Goal: Navigation & Orientation: Understand site structure

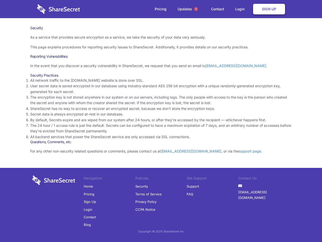
click at [161, 121] on li "By default, Secrets expire and are wiped from our system after 24 hours, or aft…" at bounding box center [161, 120] width 262 height 6
click at [196, 9] on span "1" at bounding box center [196, 9] width 4 height 4
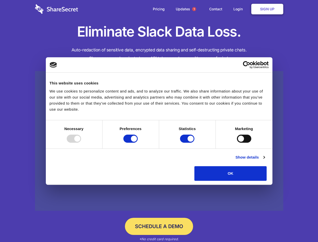
click at [81, 142] on div at bounding box center [74, 138] width 14 height 8
click at [138, 142] on input "Preferences" at bounding box center [130, 138] width 14 height 8
checkbox input "false"
